Goal: Task Accomplishment & Management: Manage account settings

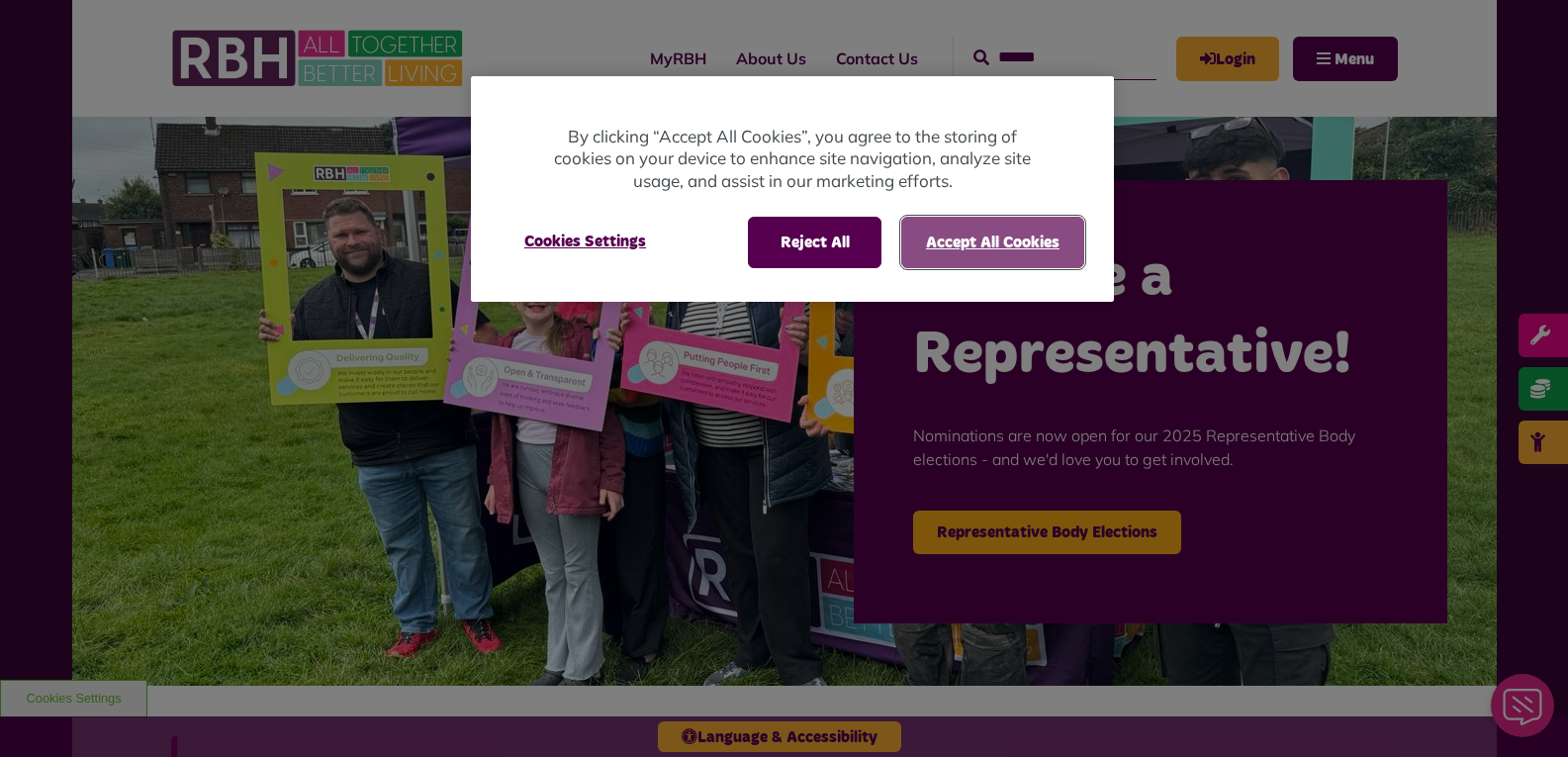
click at [981, 242] on button "Accept All Cookies" at bounding box center [993, 242] width 183 height 51
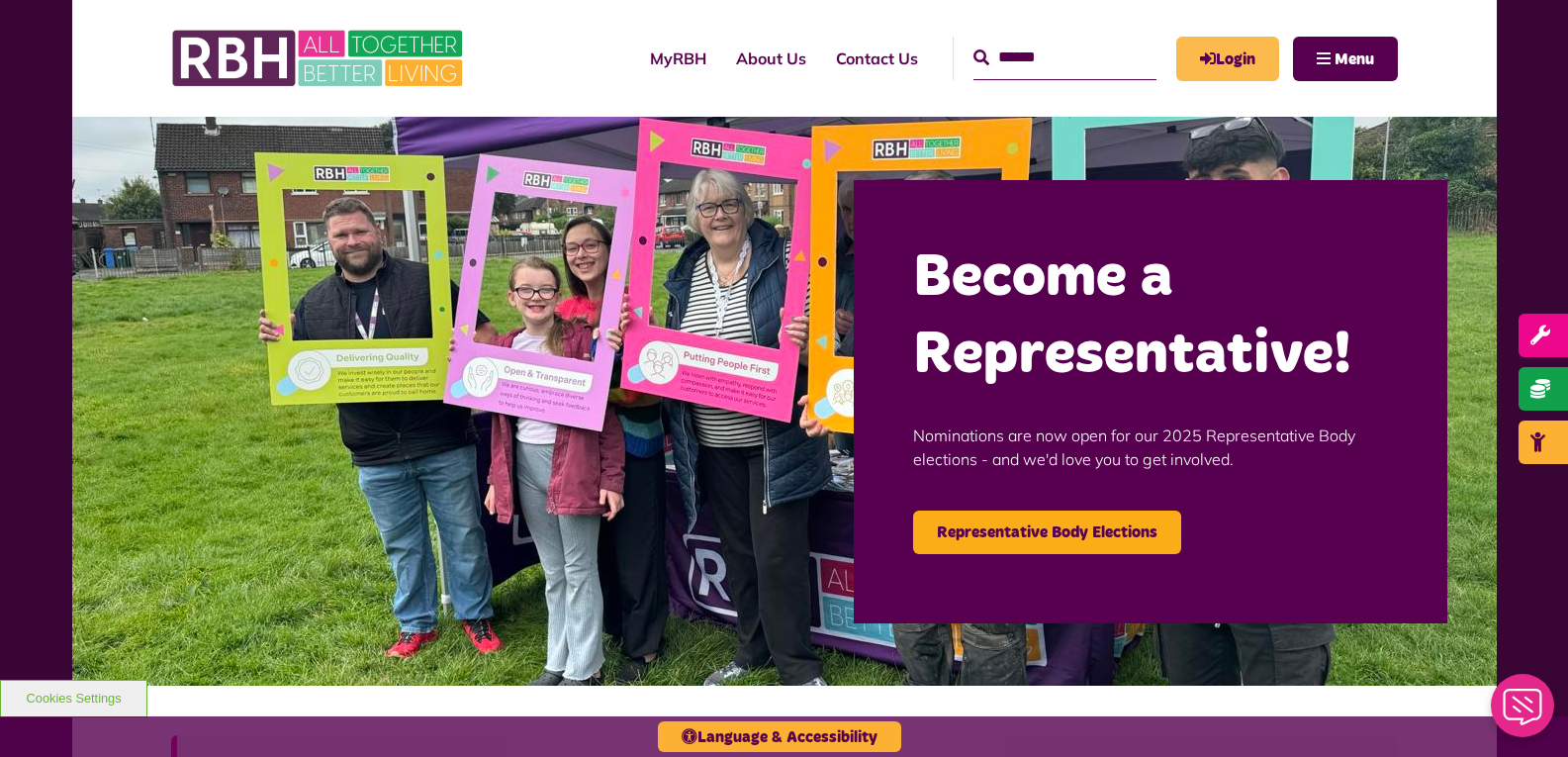
click at [1233, 64] on link "Login" at bounding box center [1227, 58] width 103 height 45
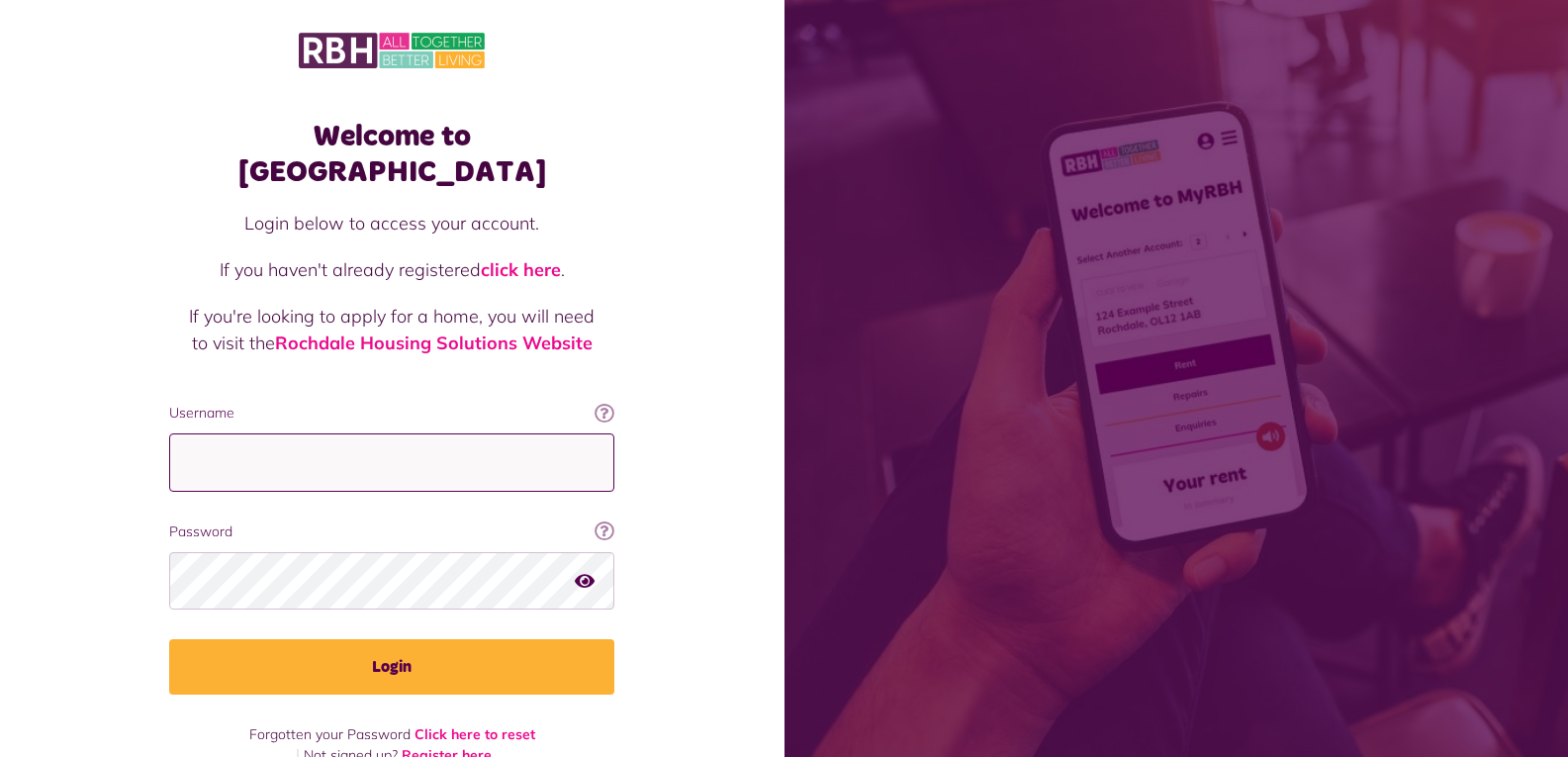
click at [365, 439] on input "Username" at bounding box center [392, 462] width 445 height 58
type input "**********"
click at [169, 639] on button "Login" at bounding box center [392, 667] width 445 height 55
click at [592, 572] on icon "button" at bounding box center [585, 581] width 20 height 18
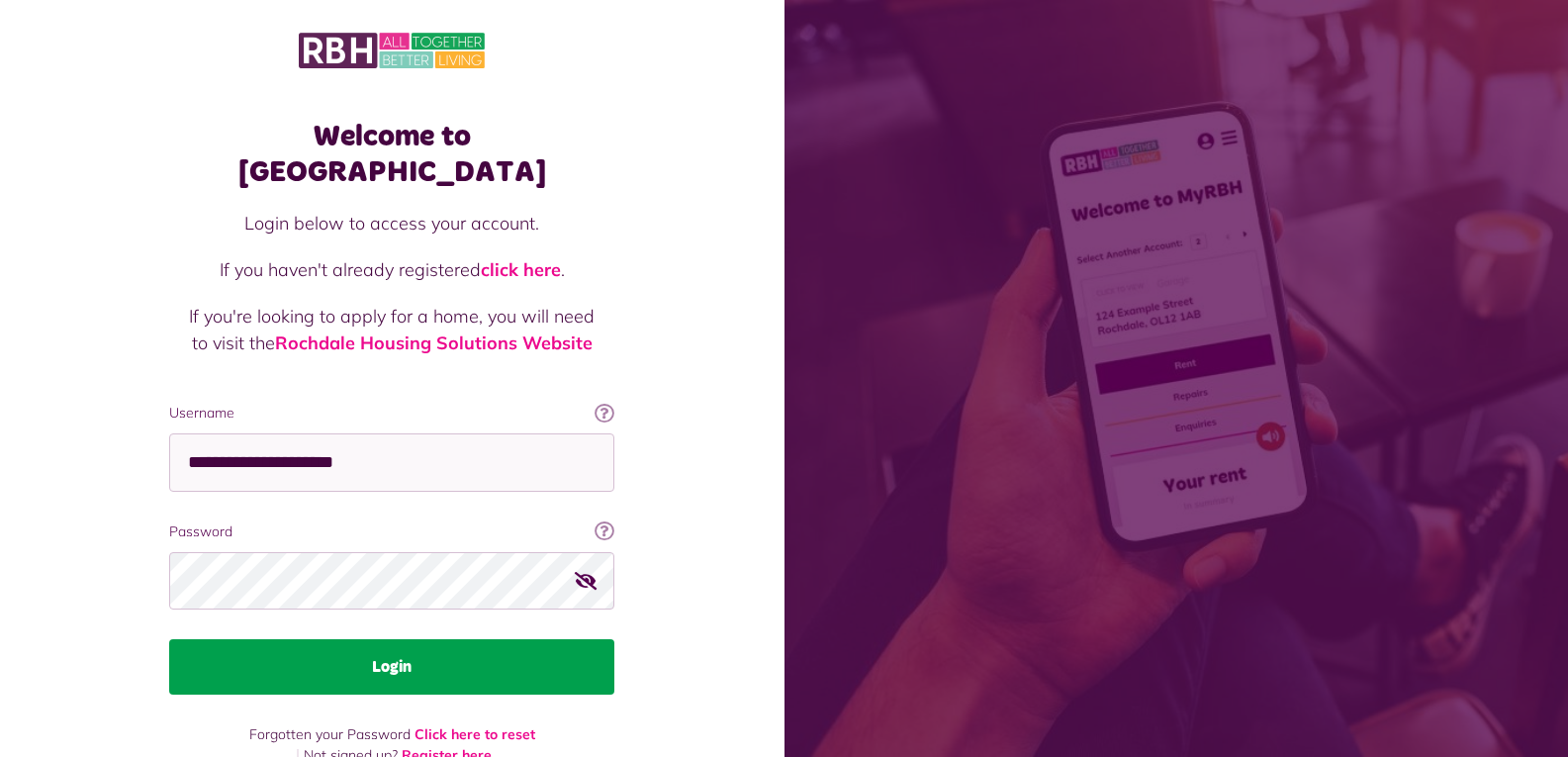
click at [495, 639] on button "Login" at bounding box center [392, 667] width 445 height 55
